Goal: Error

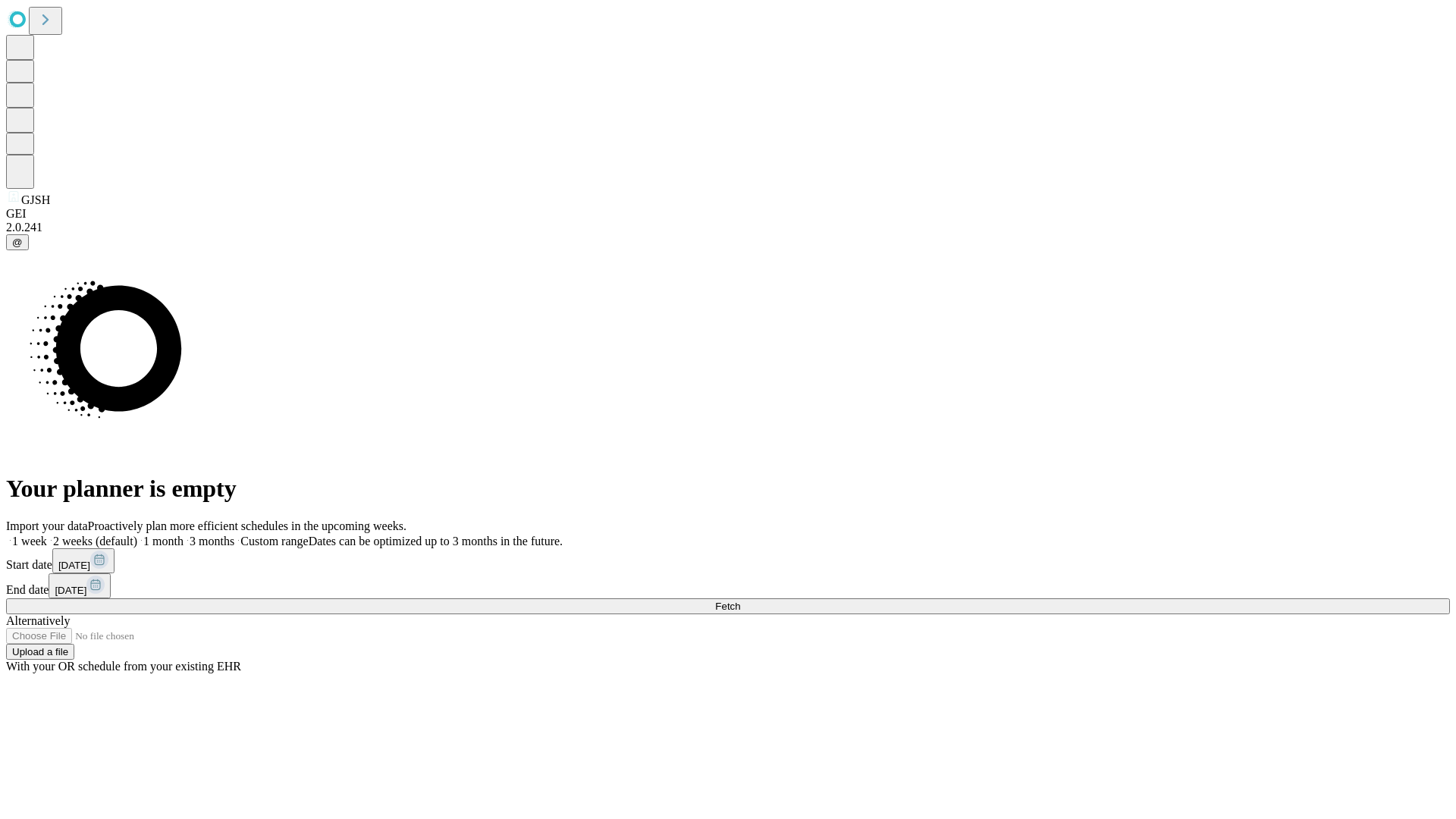
click at [740, 600] on span "Fetch" at bounding box center [728, 606] width 25 height 12
